Goal: Information Seeking & Learning: Find specific page/section

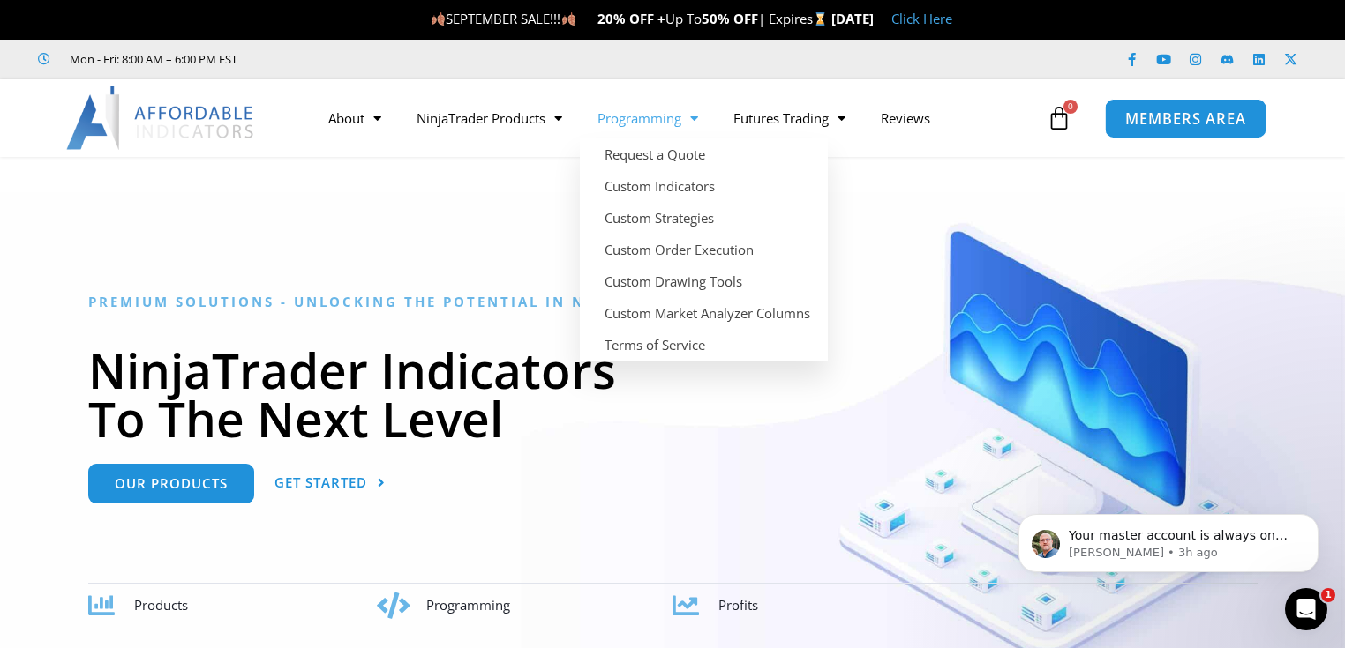
click at [1147, 123] on span "MEMBERS AREA" at bounding box center [1185, 118] width 121 height 15
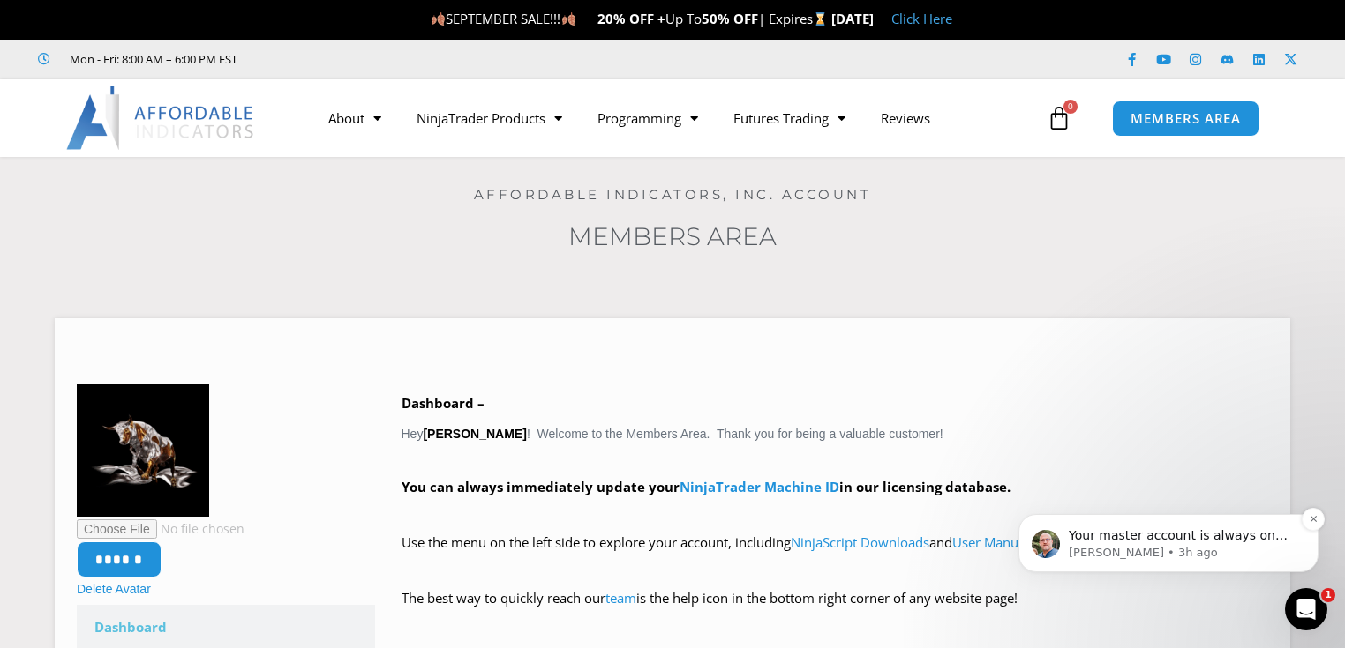
click at [1191, 546] on p "[PERSON_NAME] • 3h ago" at bounding box center [1182, 553] width 228 height 16
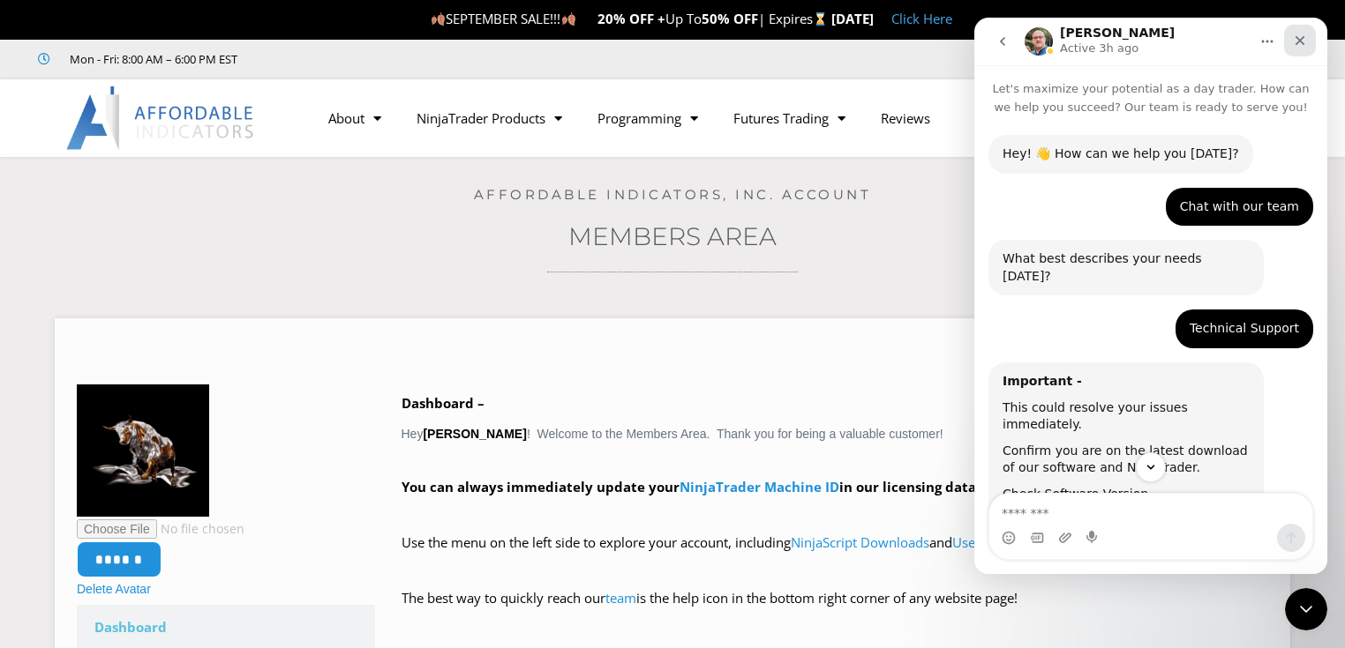
click at [1304, 41] on icon "Close" at bounding box center [1300, 41] width 14 height 14
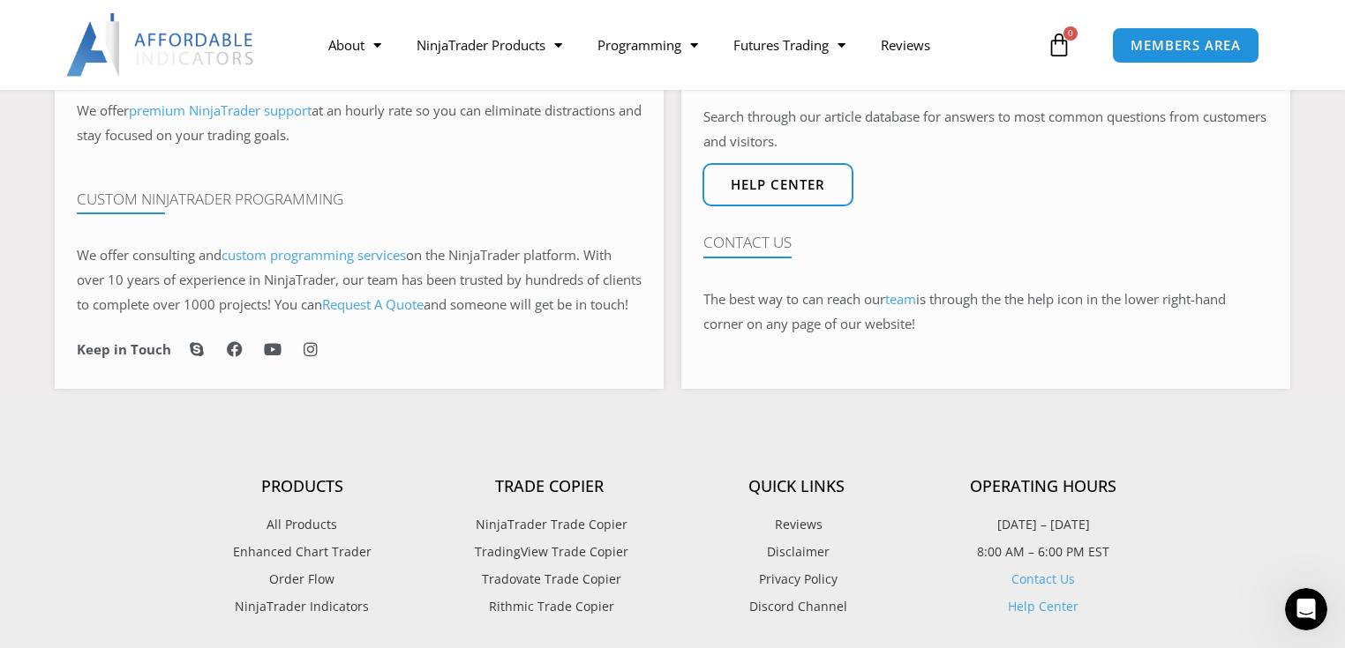
scroll to position [1128, 0]
click at [1039, 614] on link "Help Center" at bounding box center [1043, 605] width 71 height 17
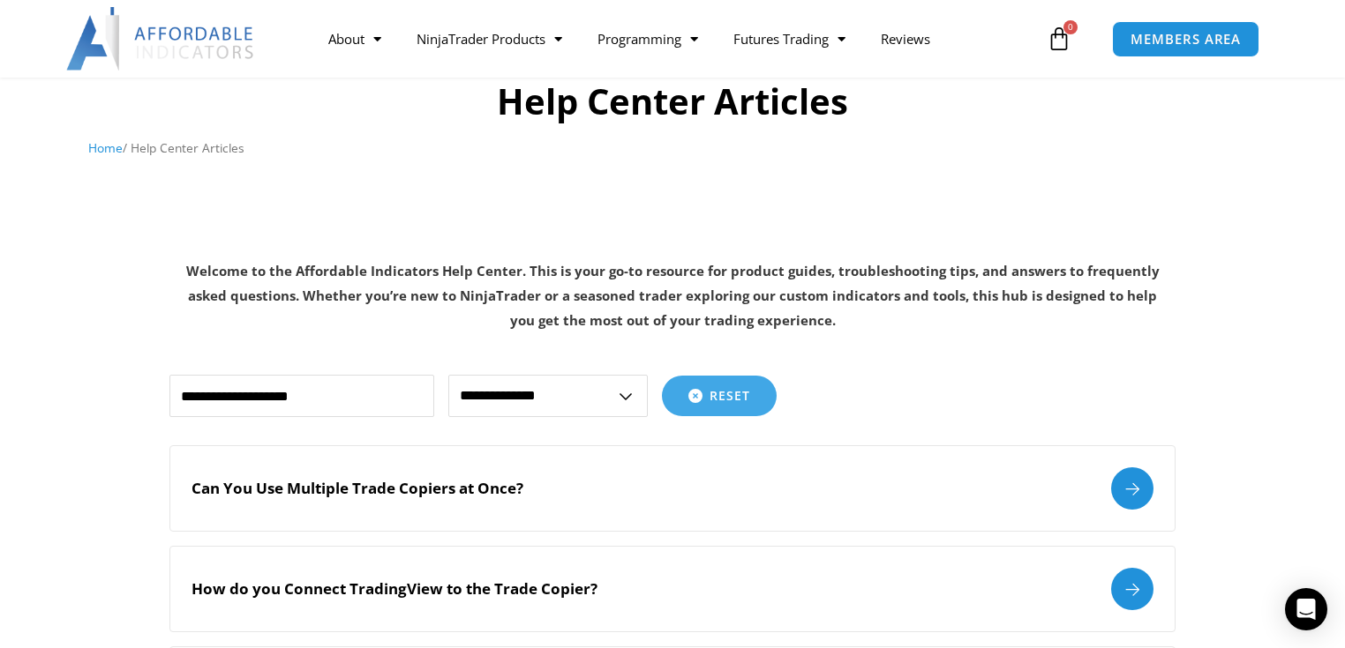
scroll to position [141, 0]
click at [625, 399] on select "**********" at bounding box center [547, 397] width 199 height 42
select select "**********"
click at [448, 376] on select "**********" at bounding box center [547, 397] width 199 height 42
click at [250, 401] on input "text" at bounding box center [301, 397] width 265 height 42
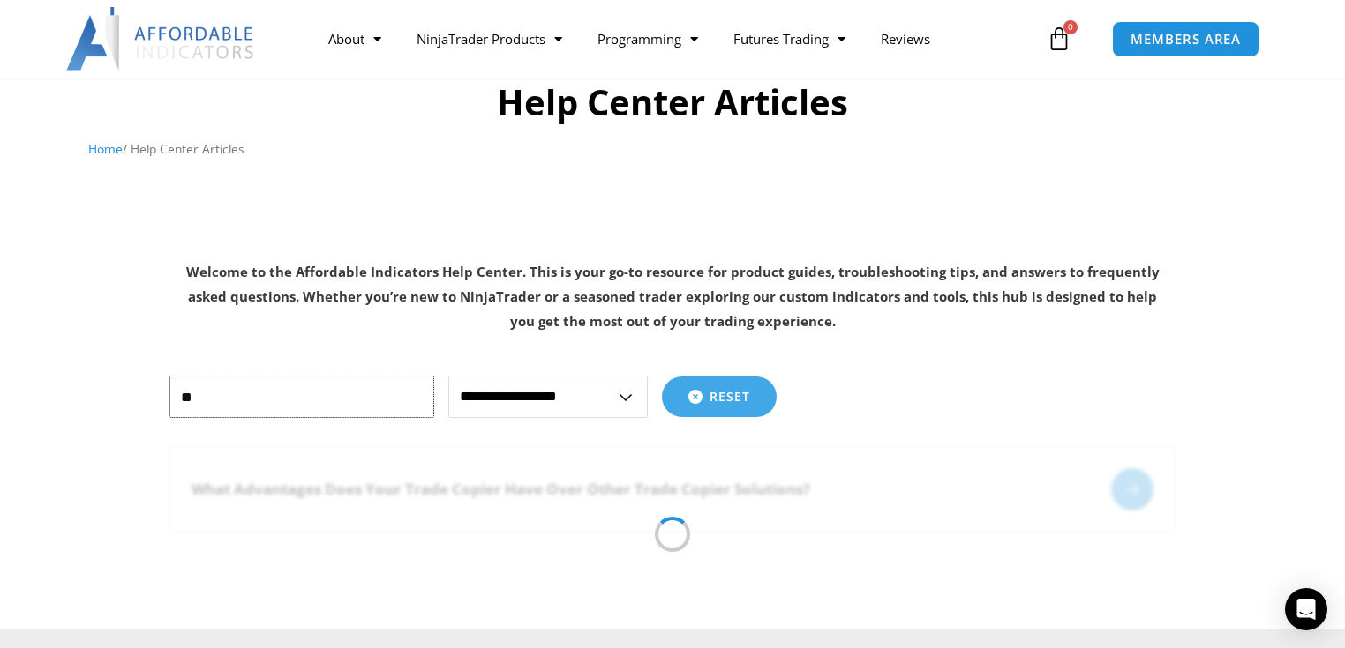
type input "*"
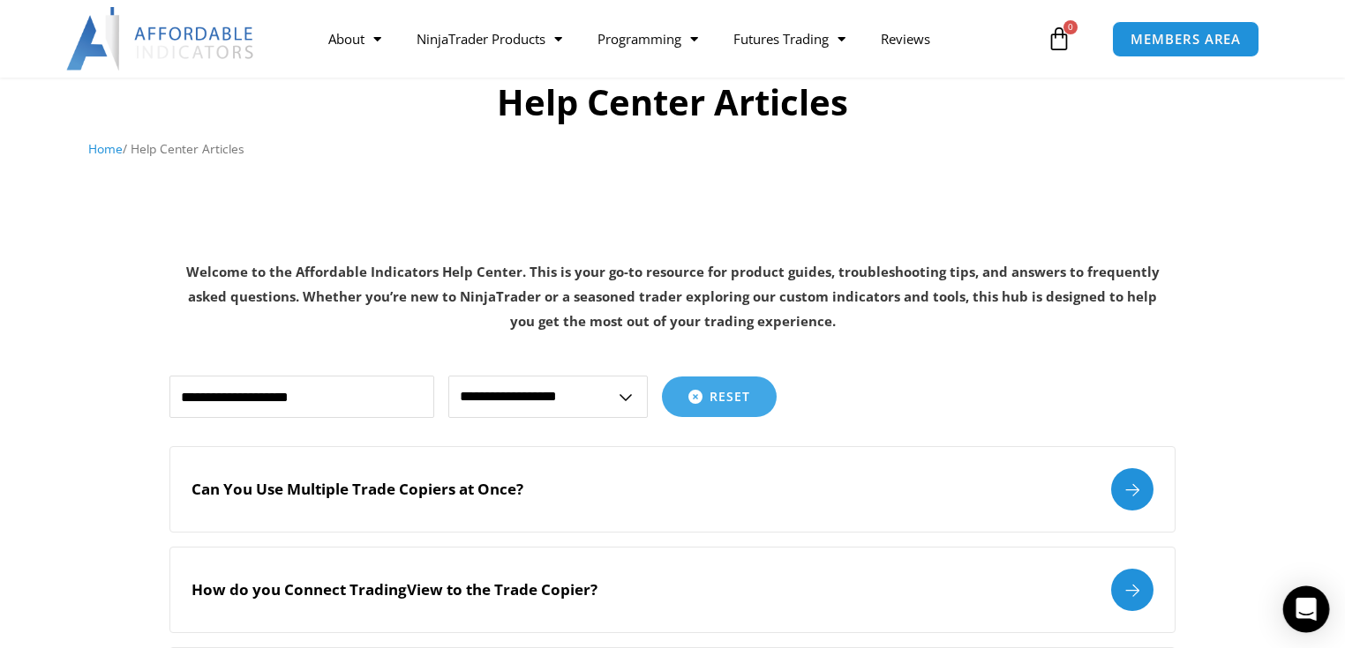
click at [1309, 614] on icon "Open Intercom Messenger" at bounding box center [1305, 609] width 23 height 23
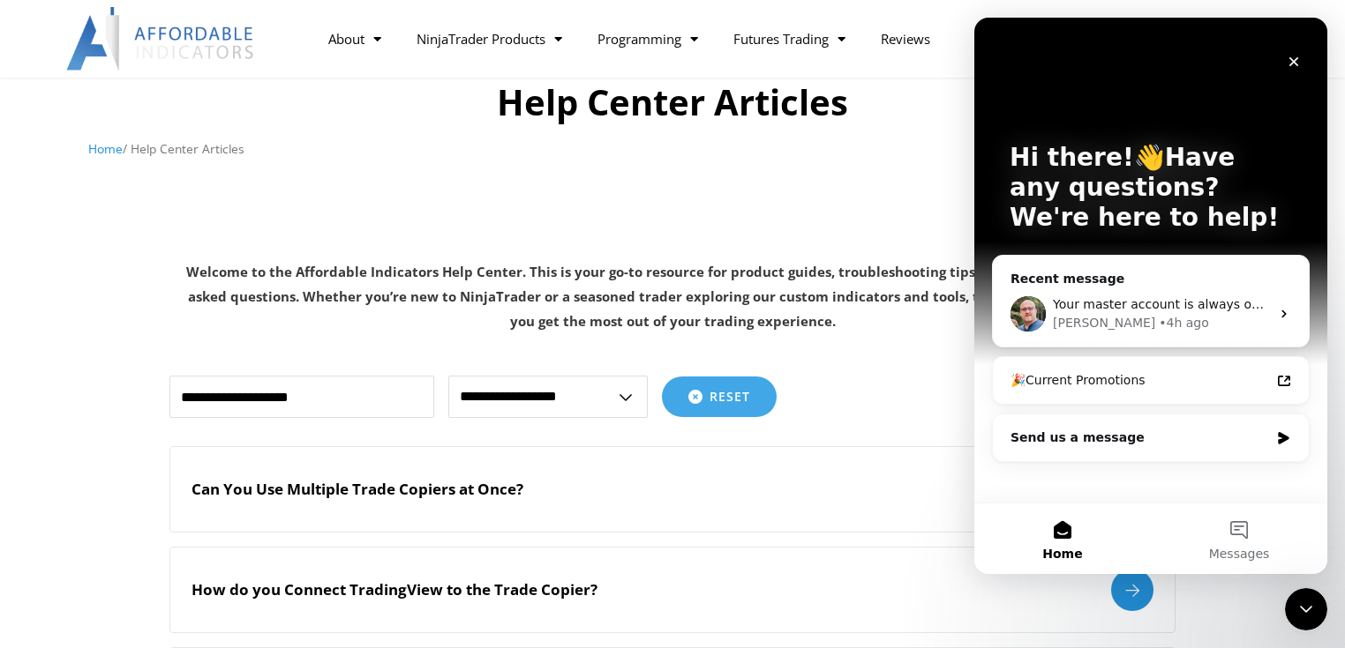
scroll to position [0, 0]
click at [1281, 433] on icon "Intercom messenger" at bounding box center [1283, 438] width 11 height 12
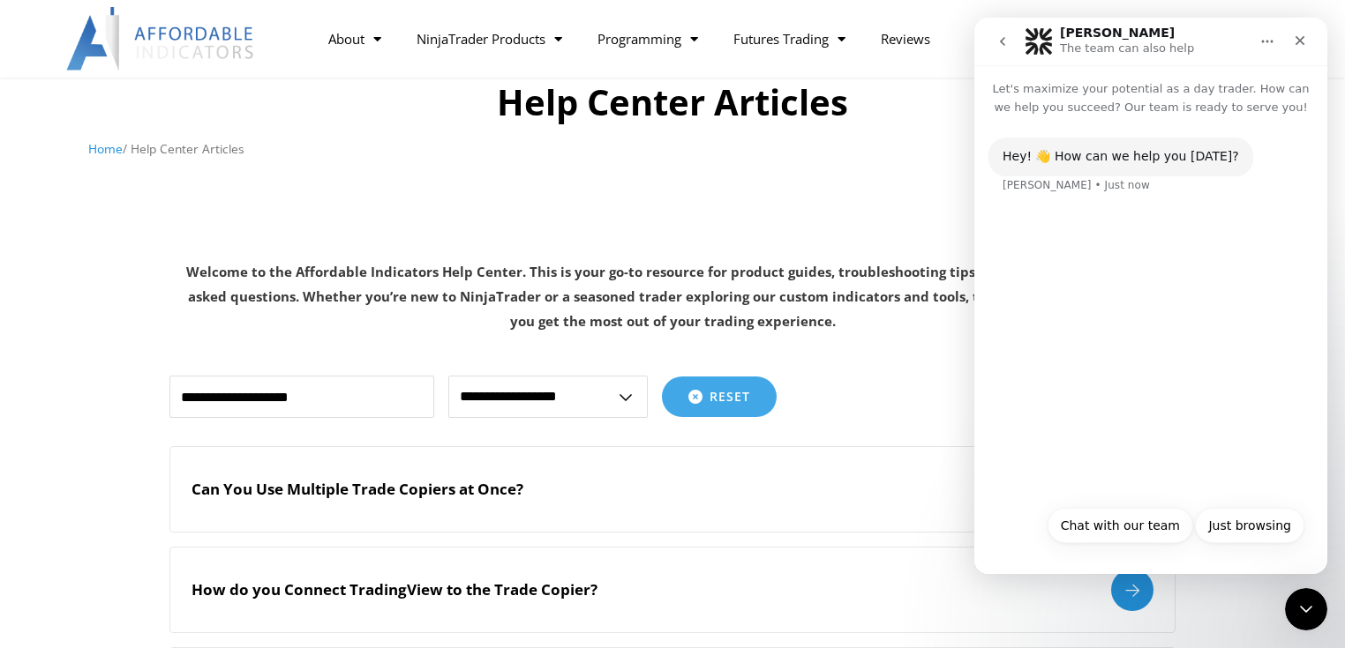
click at [1268, 39] on icon "Home" at bounding box center [1267, 41] width 14 height 14
click at [1299, 38] on icon "Close" at bounding box center [1300, 41] width 14 height 14
